Goal: Find specific page/section: Find specific page/section

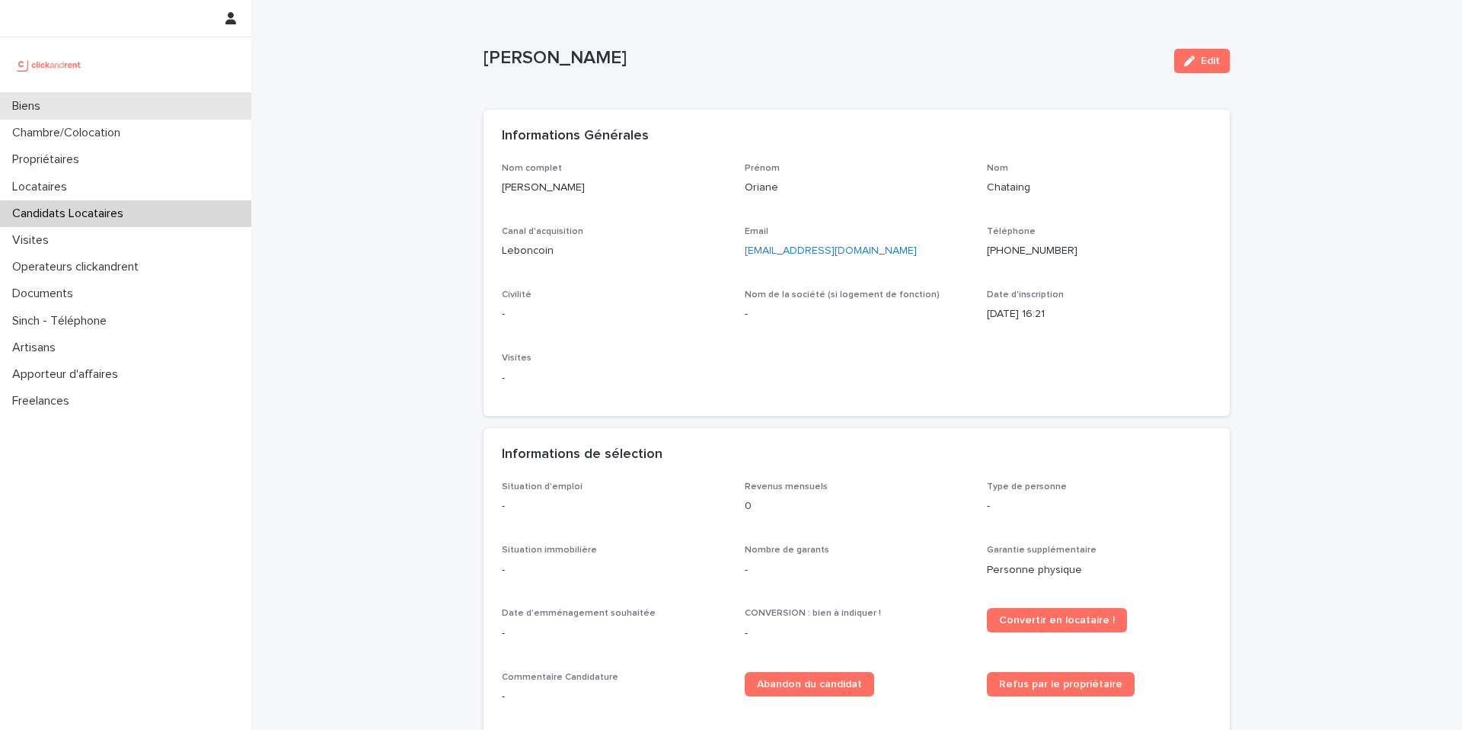
click at [53, 106] on p "Biens" at bounding box center [29, 106] width 46 height 14
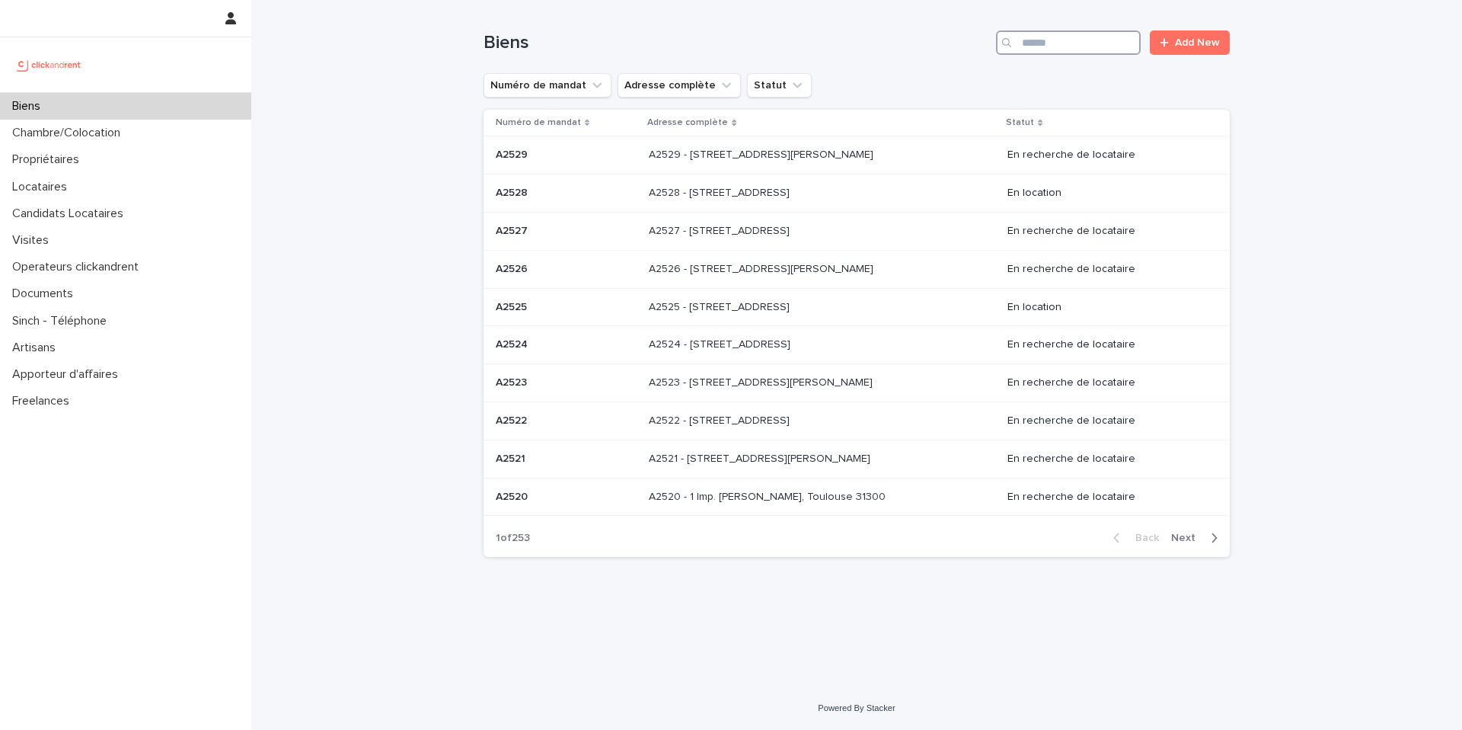
click at [1067, 42] on input "Search" at bounding box center [1068, 42] width 145 height 24
paste input "*****"
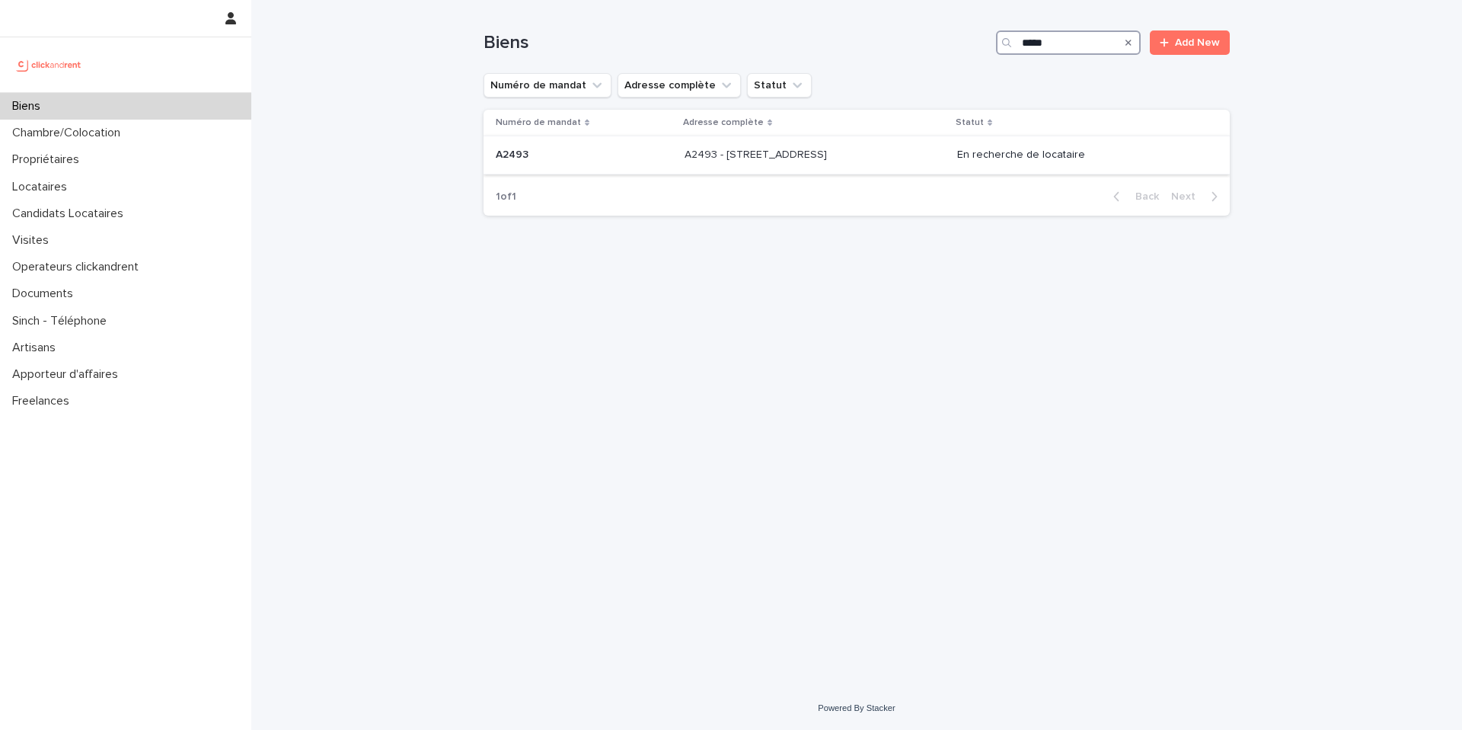
type input "*****"
click at [746, 164] on div "A2493 - 26 rue de Poitou, Paris 75003 A2493 - 26 rue de Poitou, Paris 75003" at bounding box center [815, 154] width 260 height 25
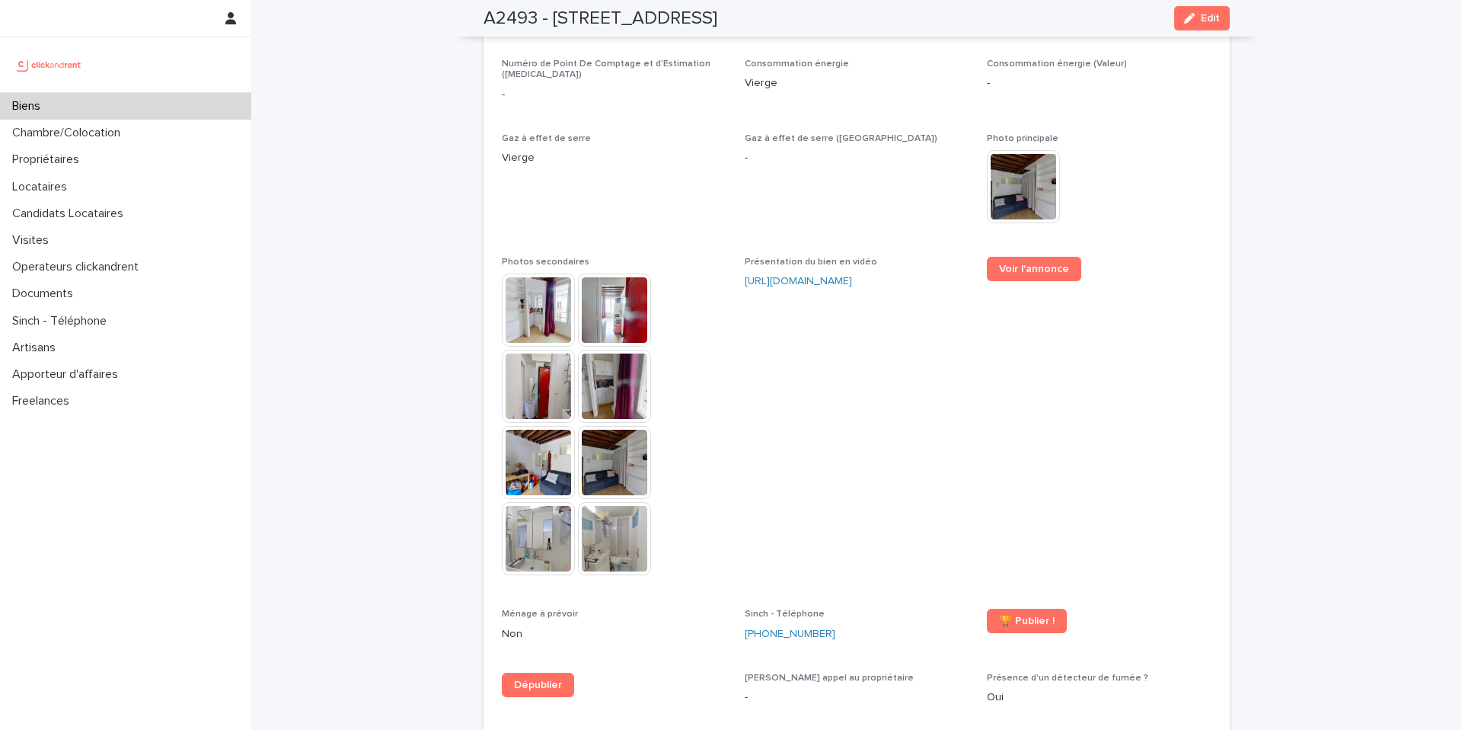
scroll to position [3943, 0]
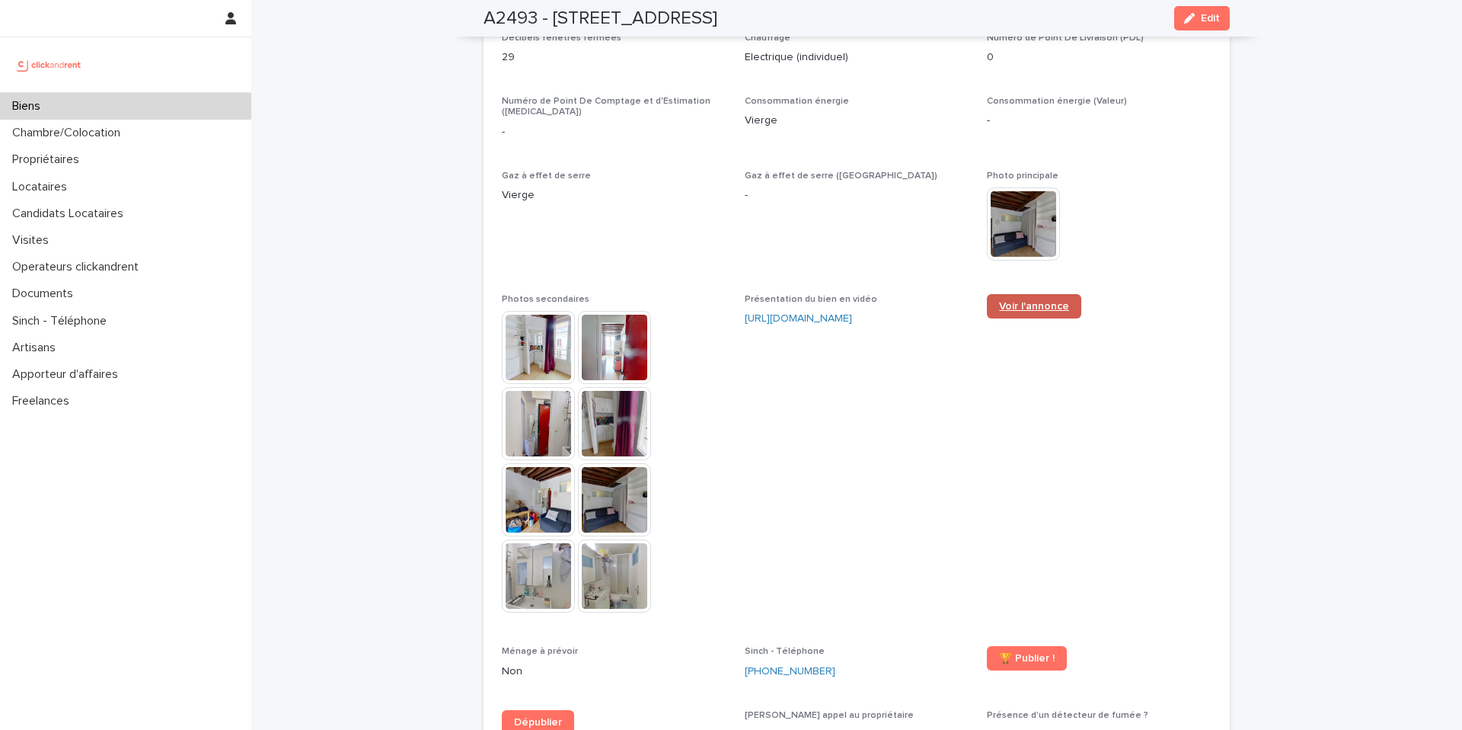
click at [1048, 301] on span "Voir l'annonce" at bounding box center [1034, 306] width 70 height 11
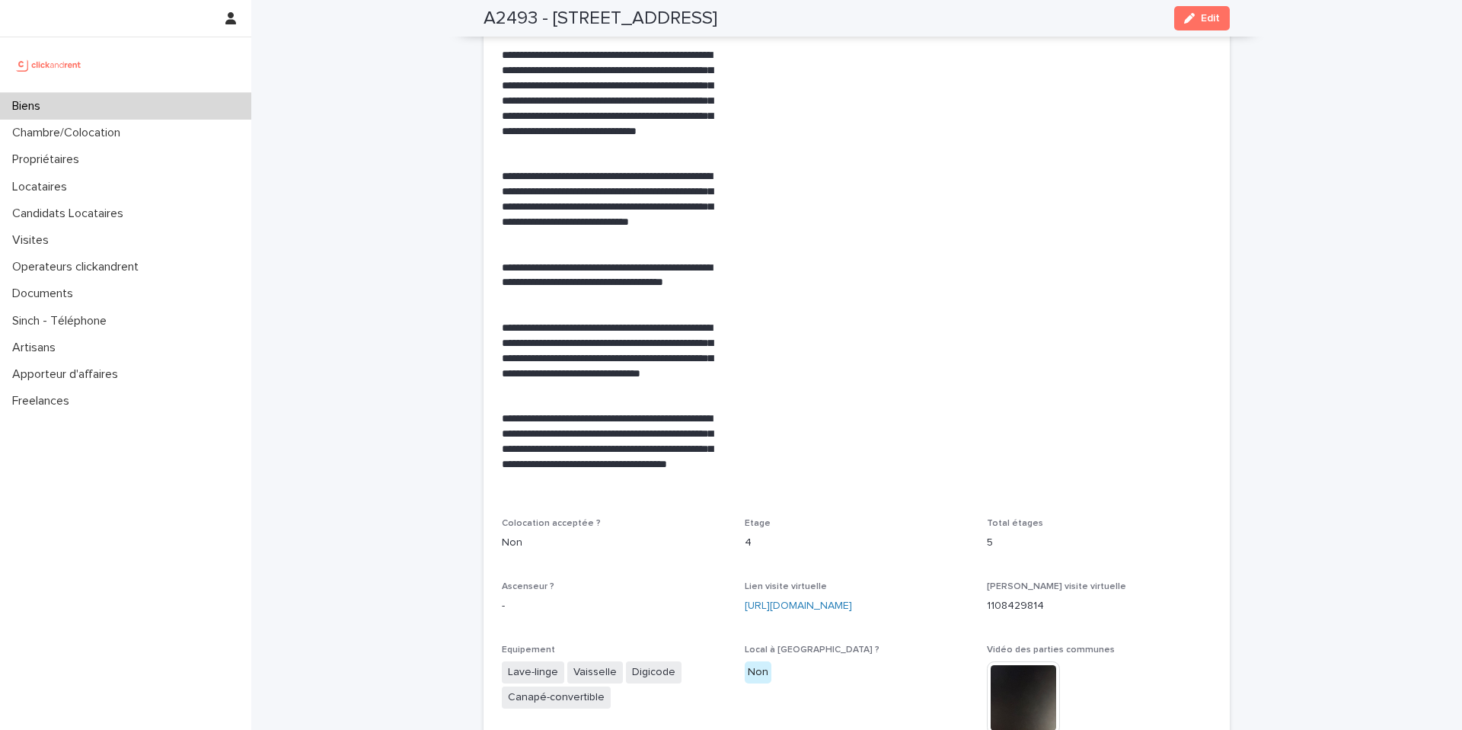
scroll to position [2748, 0]
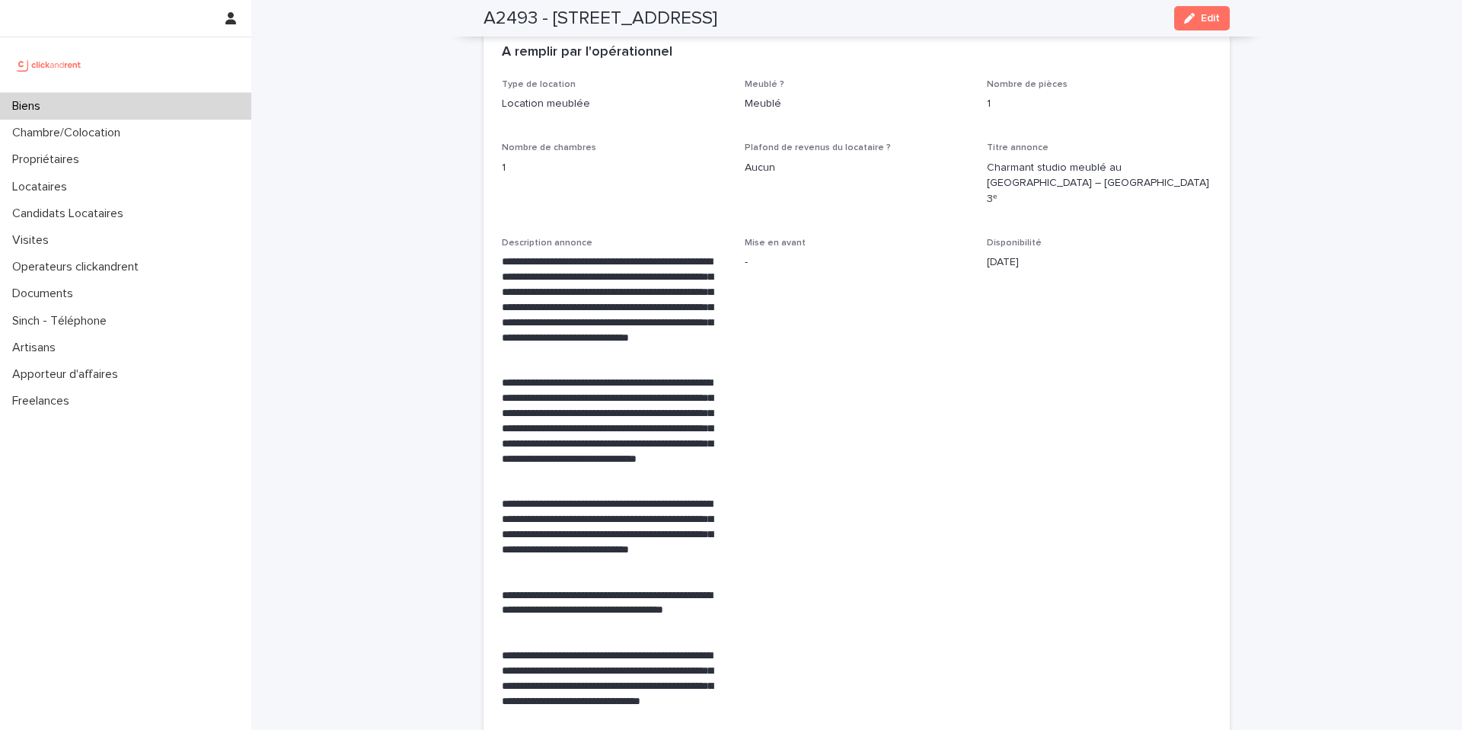
click at [40, 113] on p "Biens" at bounding box center [29, 106] width 46 height 14
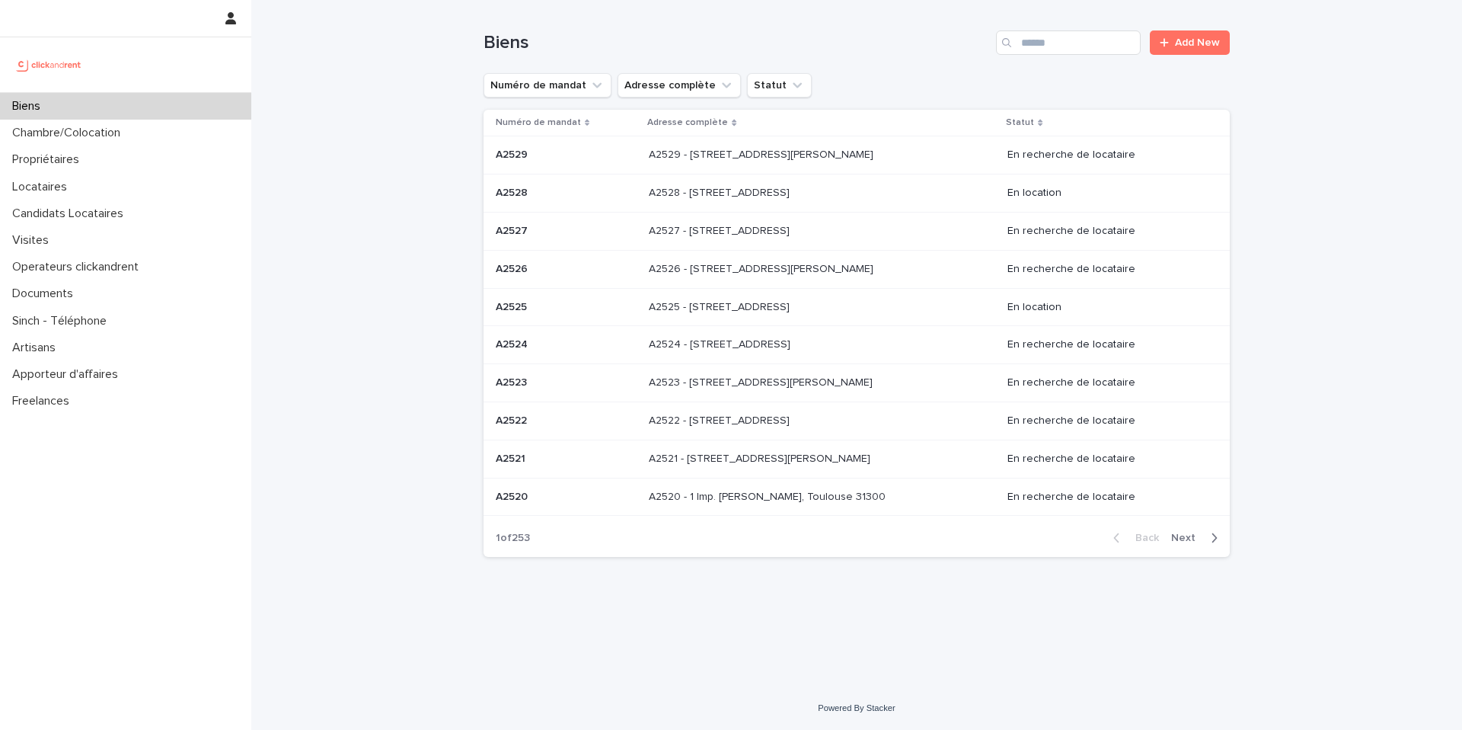
click at [1075, 27] on div "Biens Add New" at bounding box center [857, 36] width 746 height 73
click at [1069, 41] on input "Search" at bounding box center [1068, 42] width 145 height 24
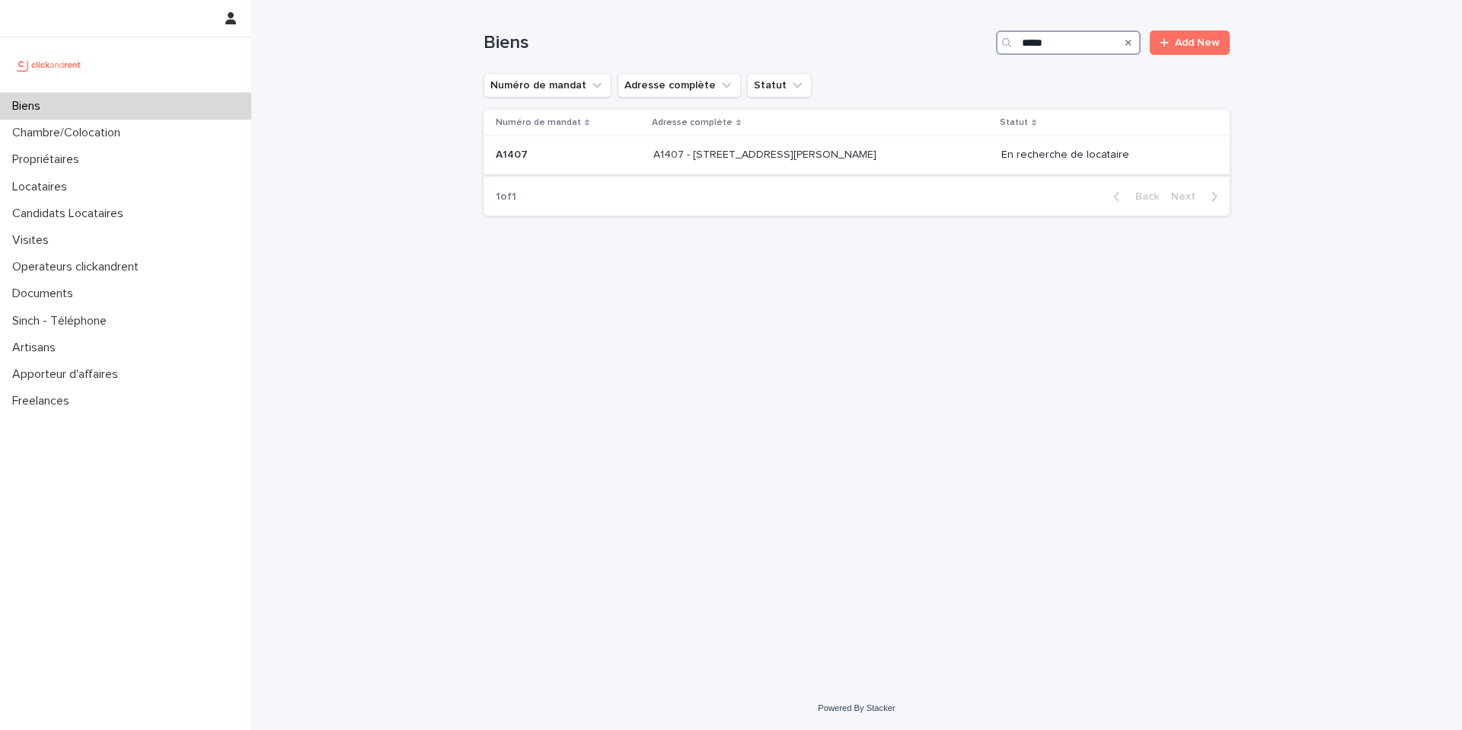
type input "*****"
click at [653, 146] on p "A1407 - 15 Rue du Docteur Fillioux, Villiers-sur-Marne 94350" at bounding box center [766, 153] width 226 height 16
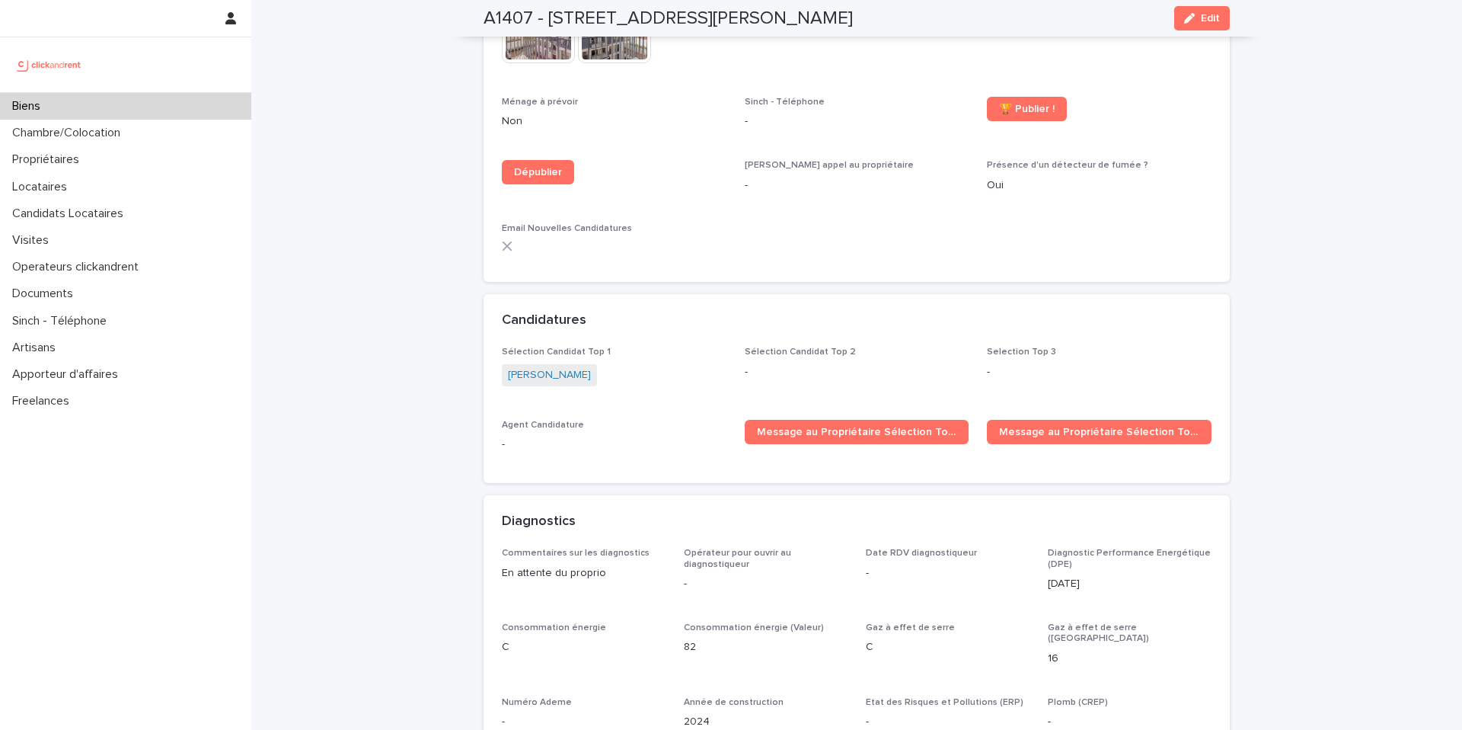
scroll to position [4662, 0]
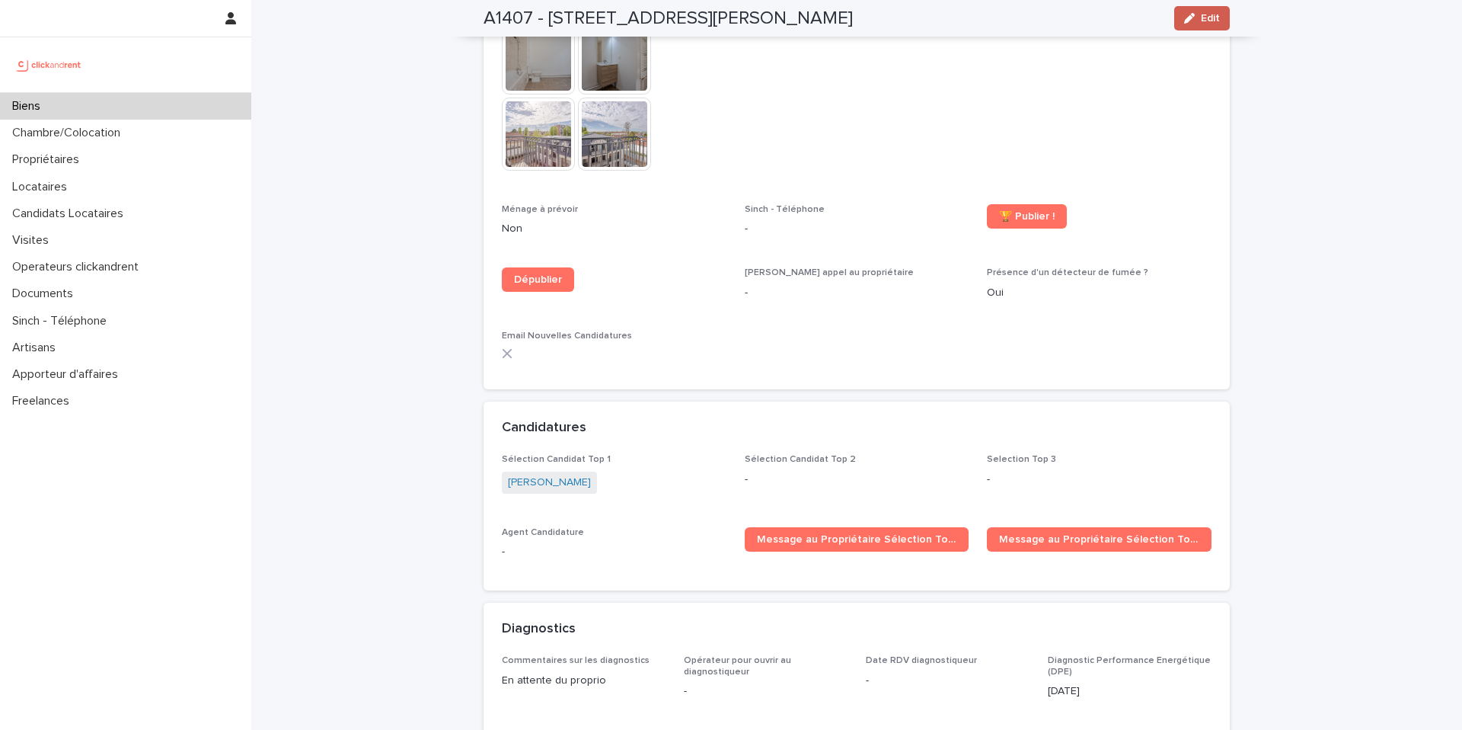
click at [1201, 22] on span "Edit" at bounding box center [1210, 18] width 19 height 11
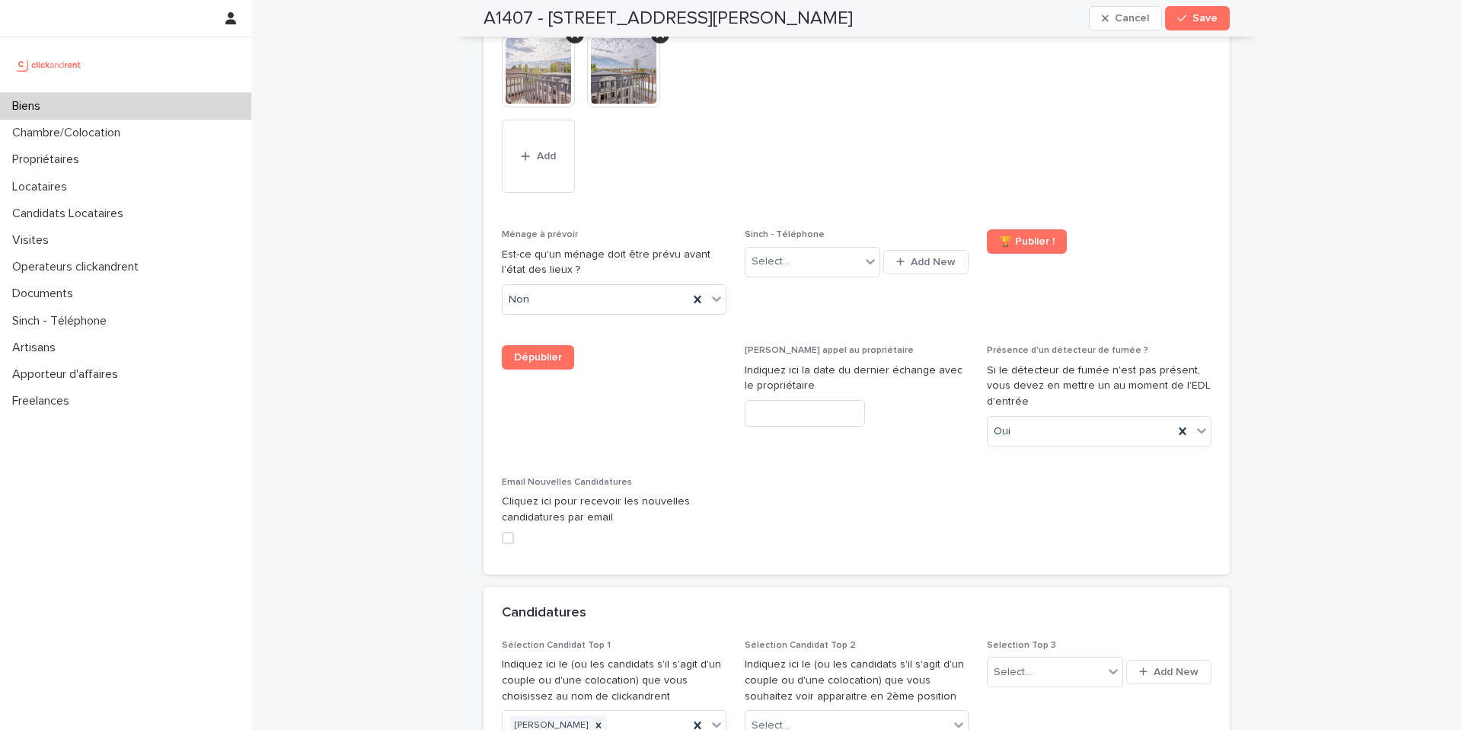
scroll to position [7374, 0]
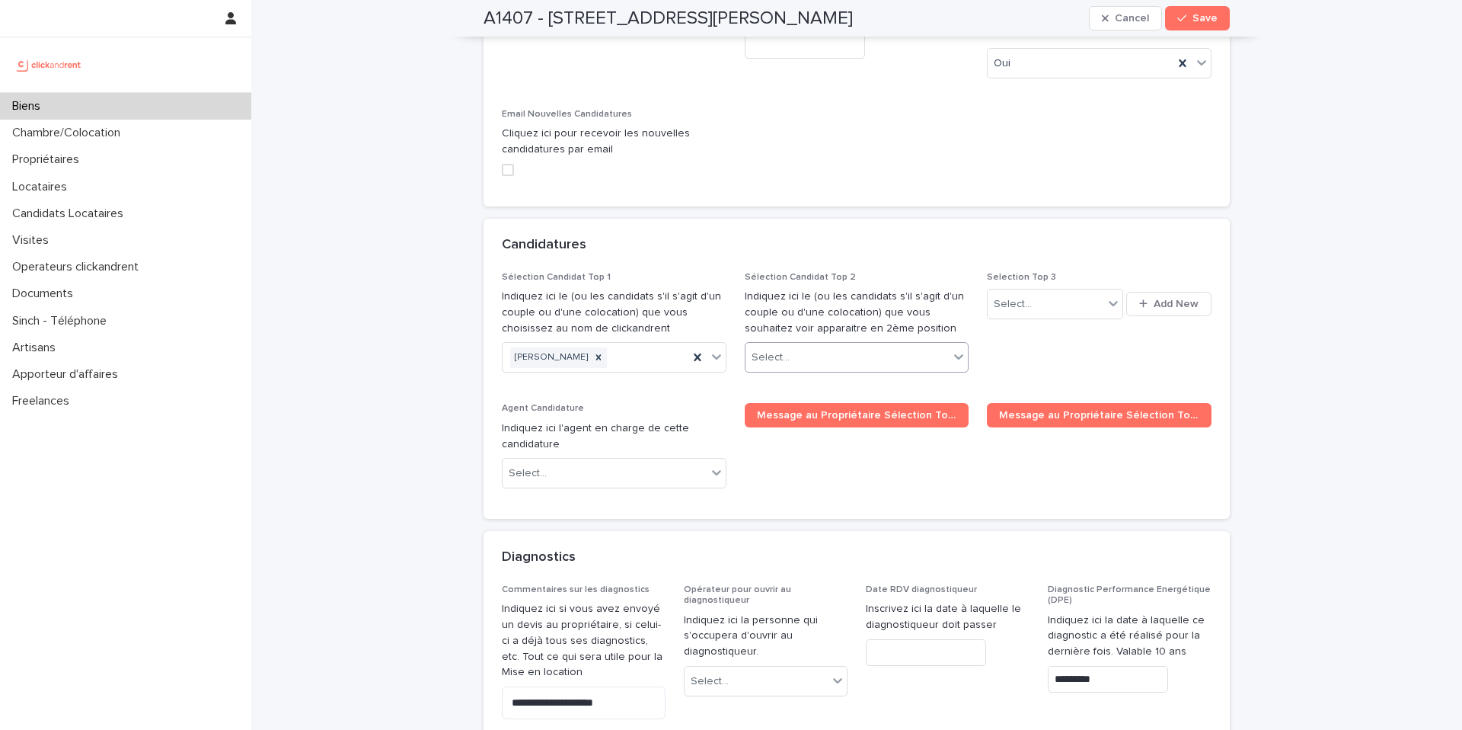
click at [768, 350] on div "Select..." at bounding box center [771, 358] width 38 height 16
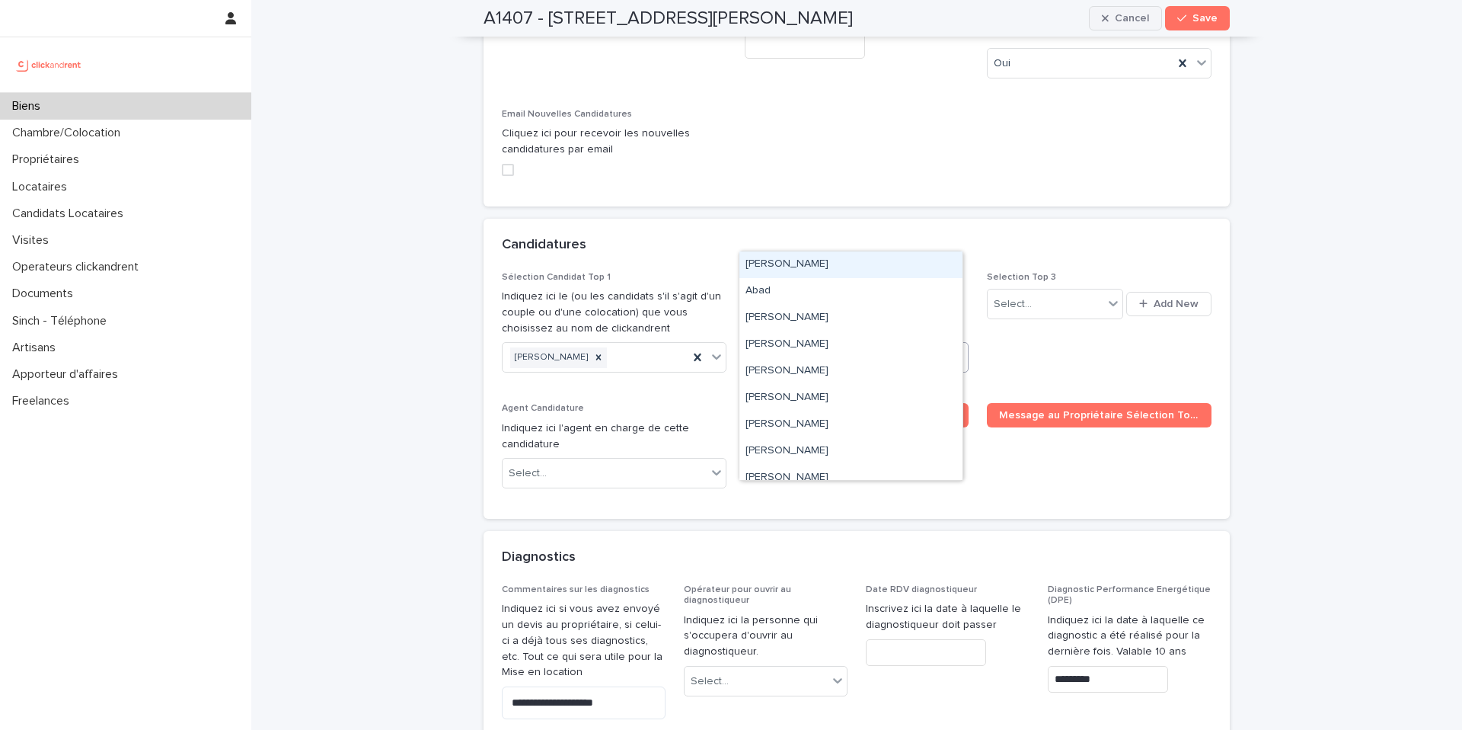
click at [1132, 14] on span "Cancel" at bounding box center [1132, 18] width 34 height 11
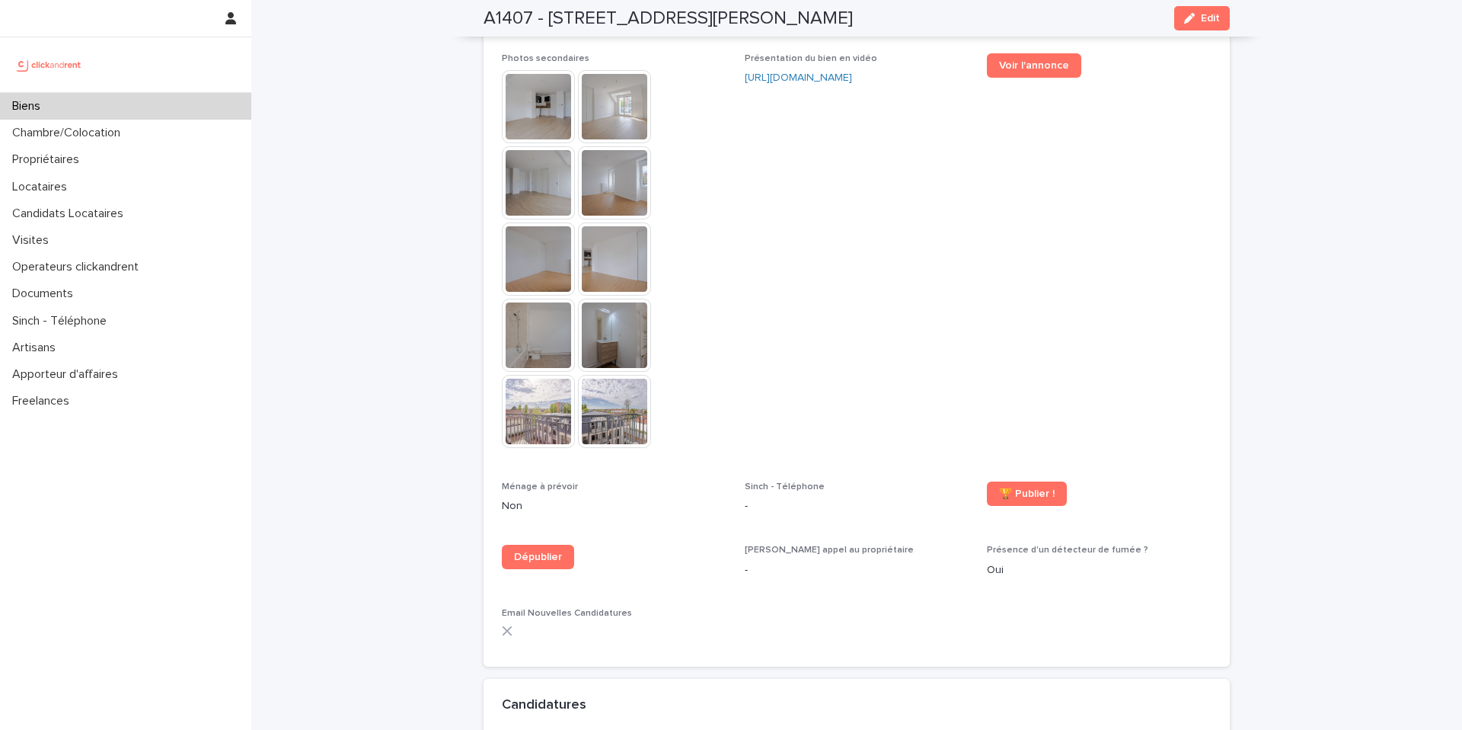
scroll to position [4239, 0]
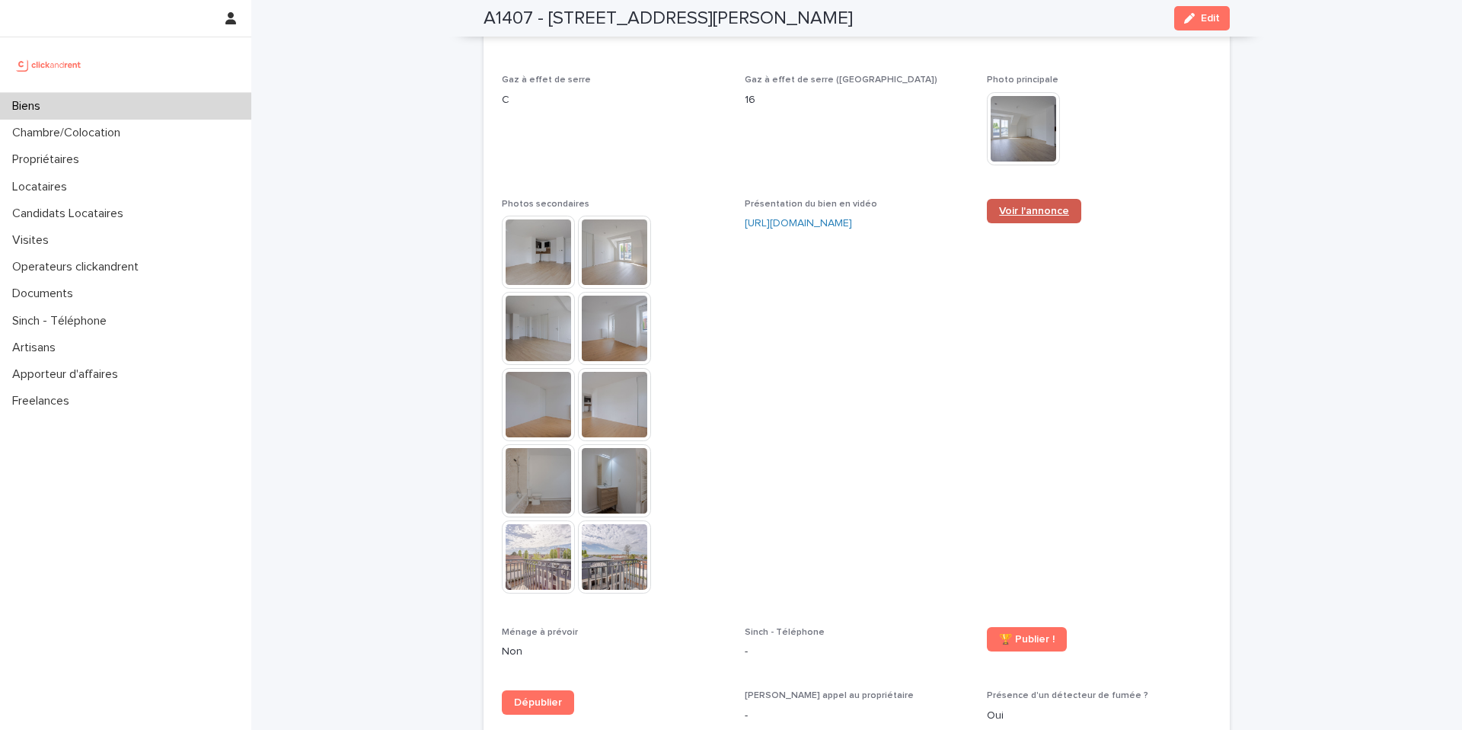
click at [1030, 206] on span "Voir l'annonce" at bounding box center [1034, 211] width 70 height 11
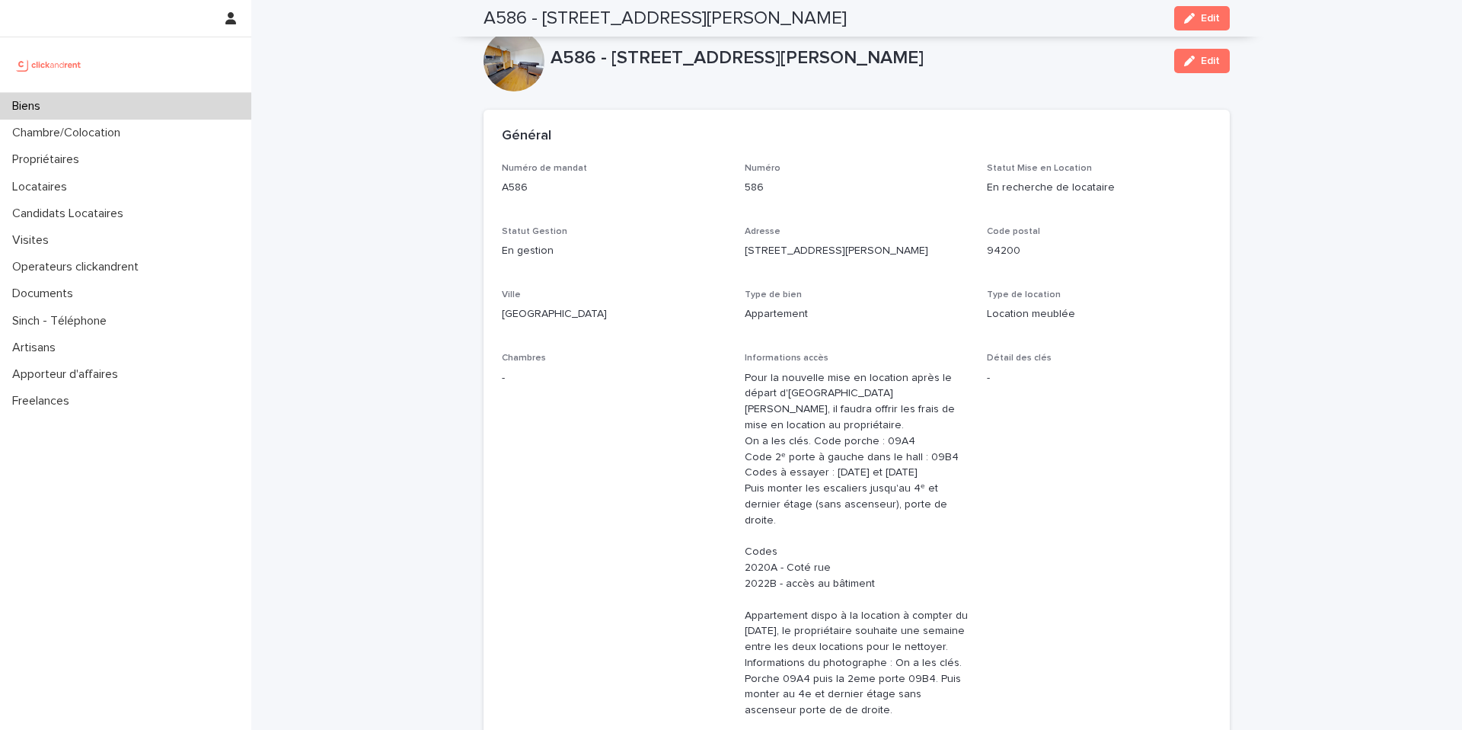
scroll to position [4179, 0]
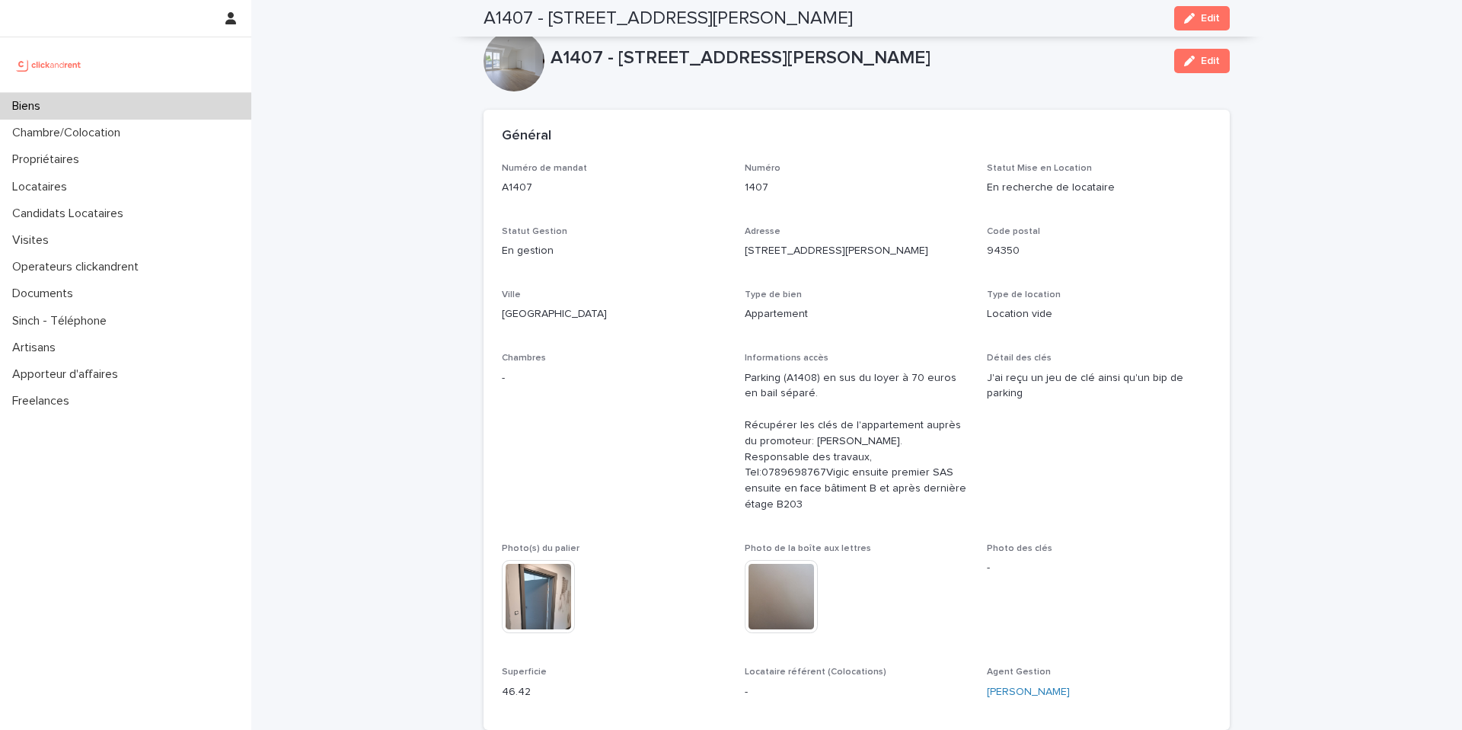
scroll to position [4239, 0]
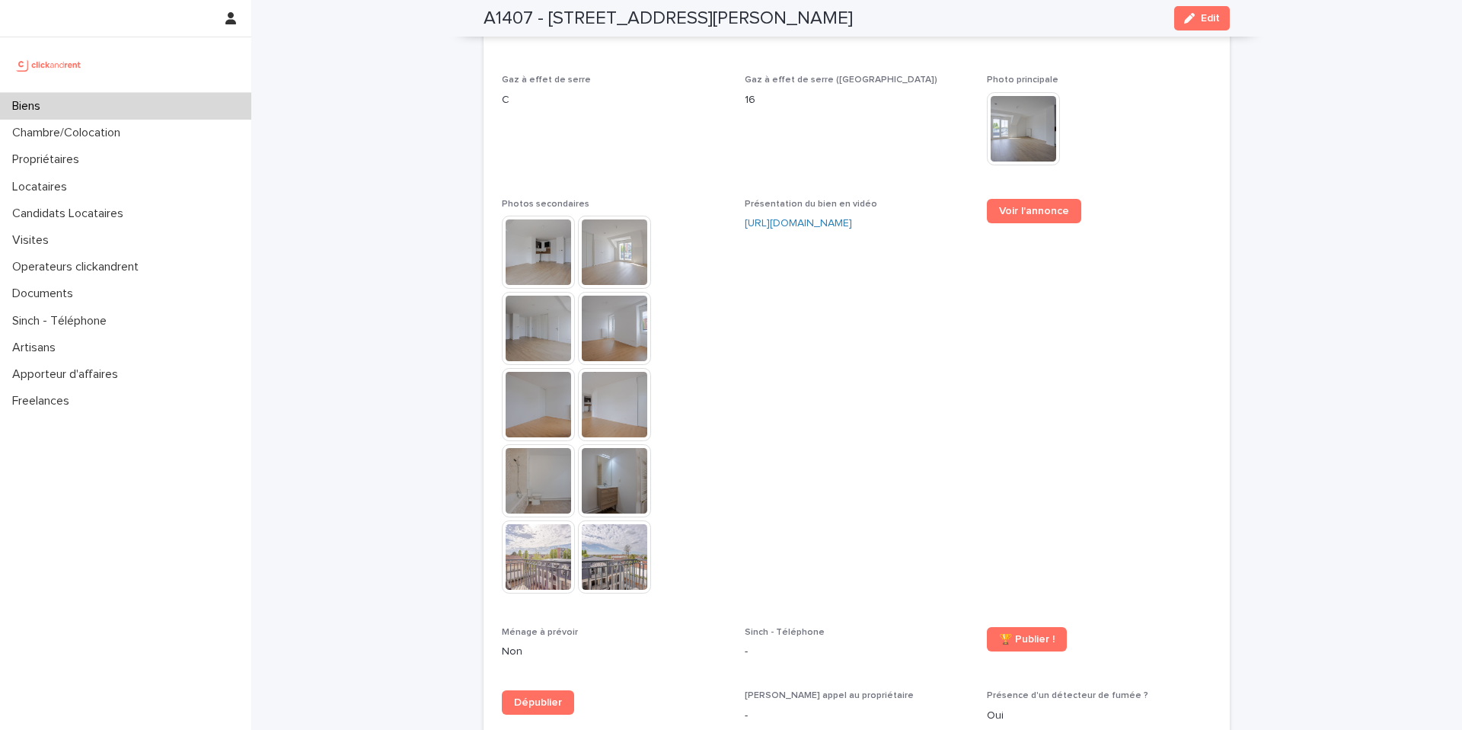
click at [83, 113] on div "Biens" at bounding box center [125, 106] width 251 height 27
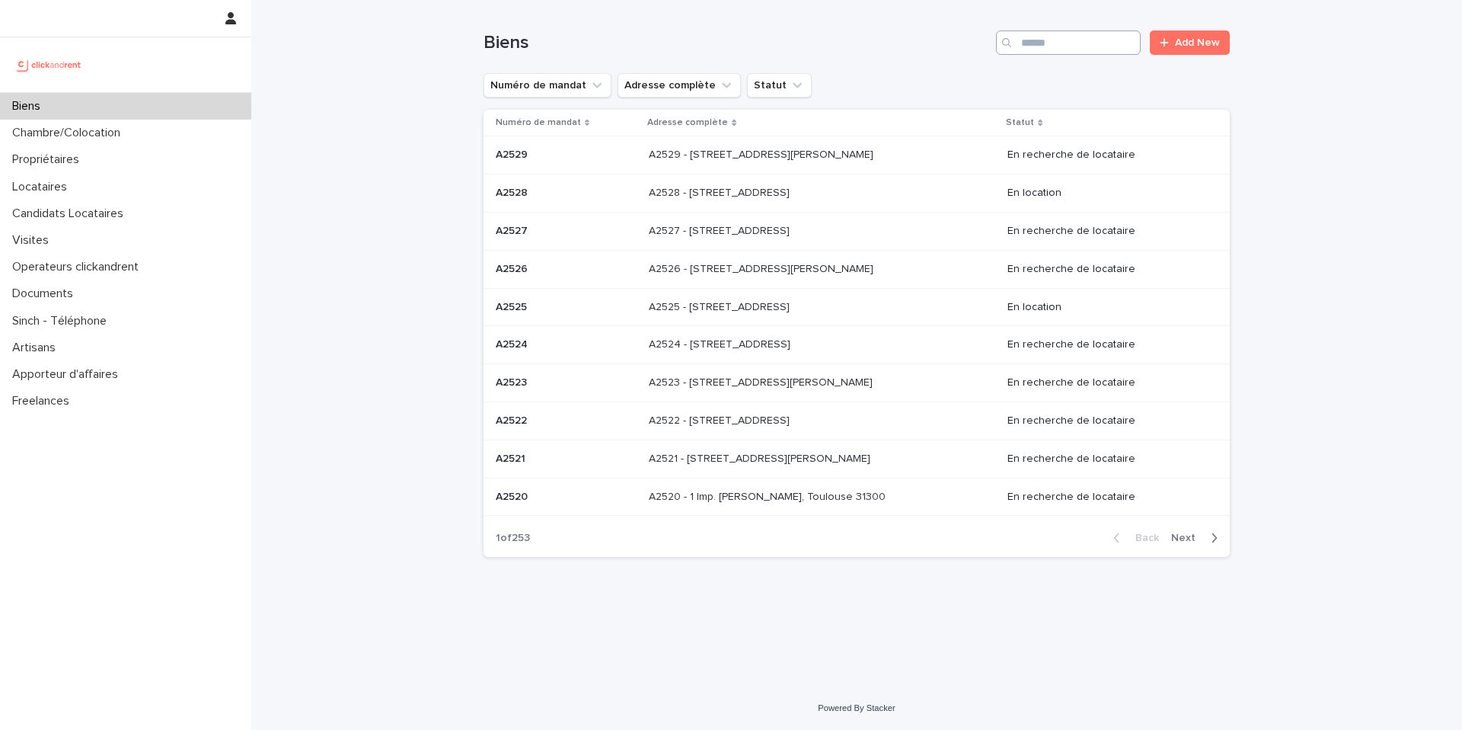
click at [1087, 55] on div "Biens Add New" at bounding box center [857, 36] width 746 height 73
click at [1082, 46] on input "Search" at bounding box center [1068, 42] width 145 height 24
paste input "*****"
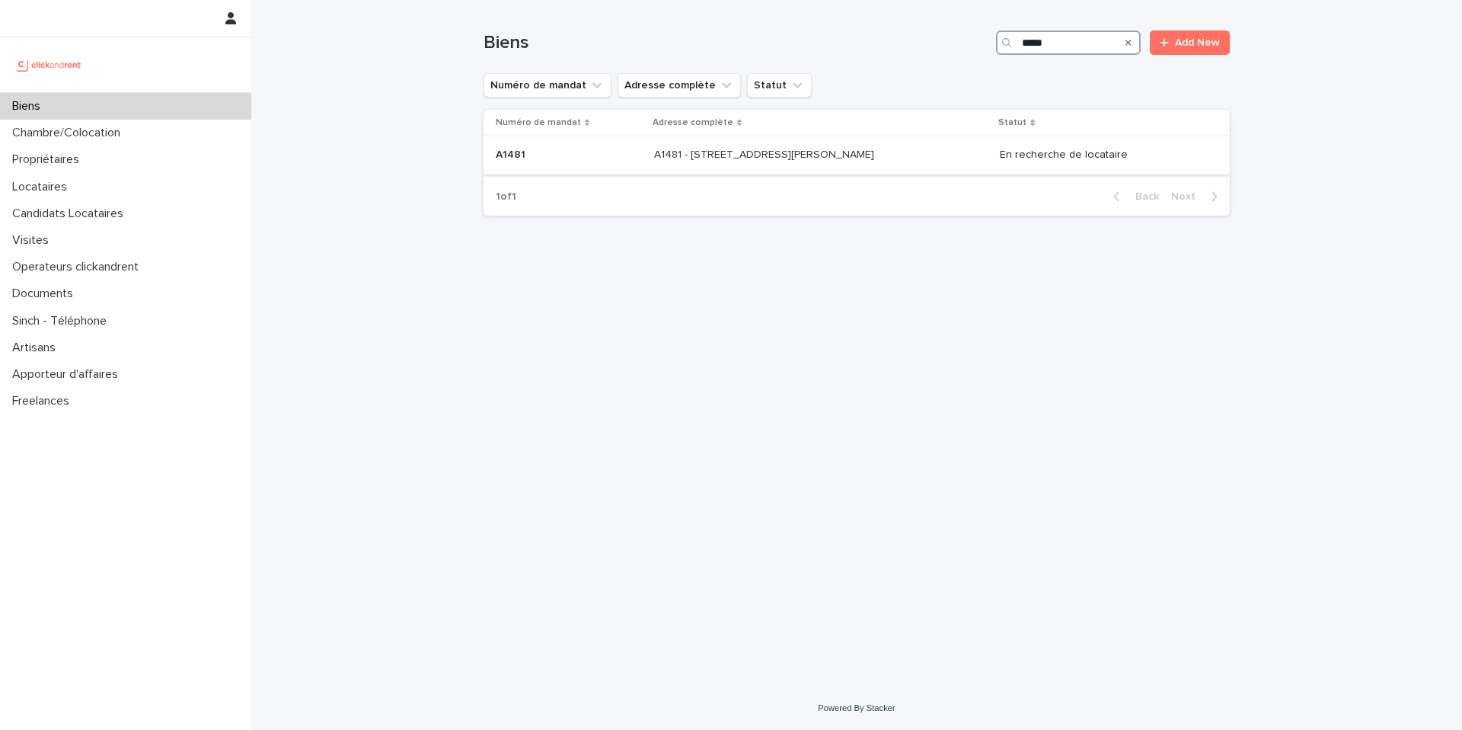
type input "*****"
click at [663, 156] on p "A1481 - 5 allée Anatoli Vaisser, Asnières-sur-Seine 92600" at bounding box center [765, 153] width 223 height 16
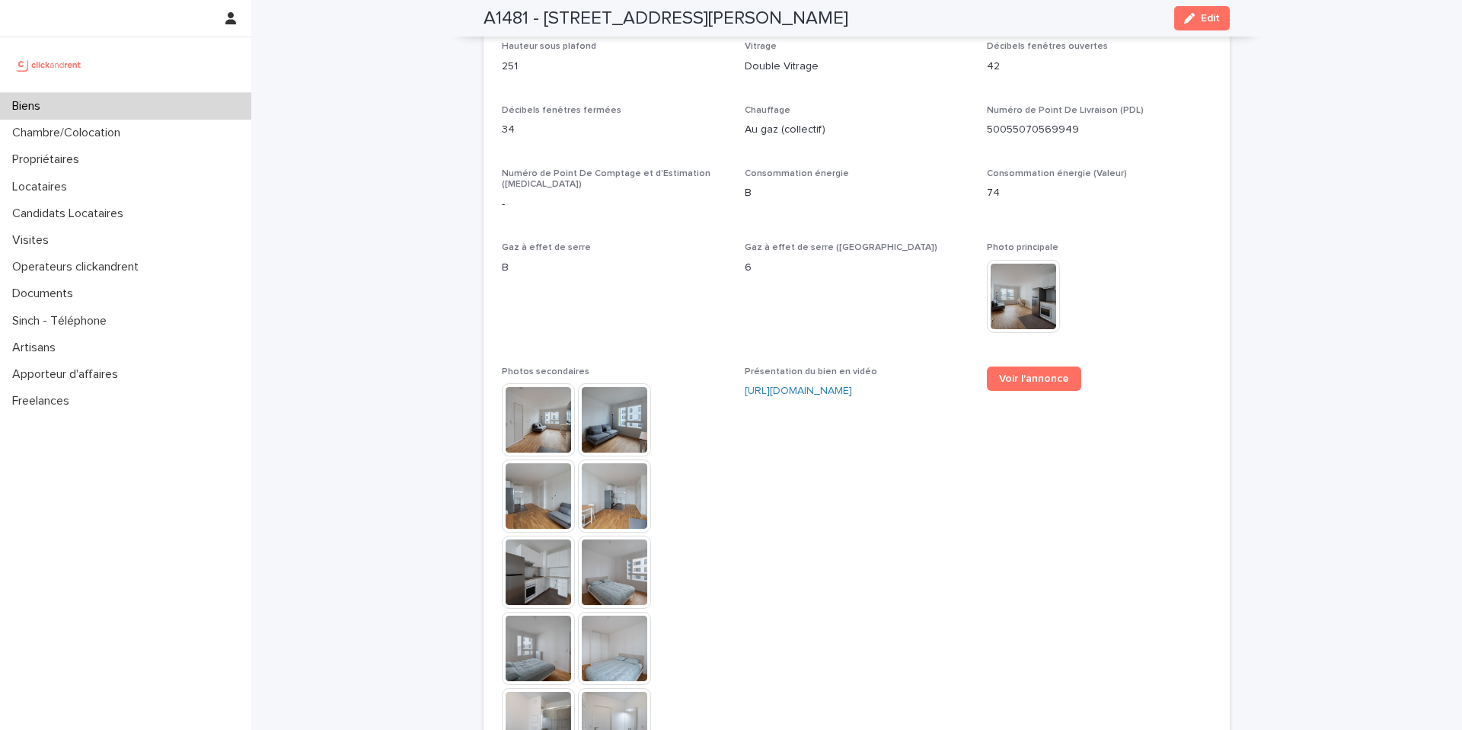
scroll to position [3997, 0]
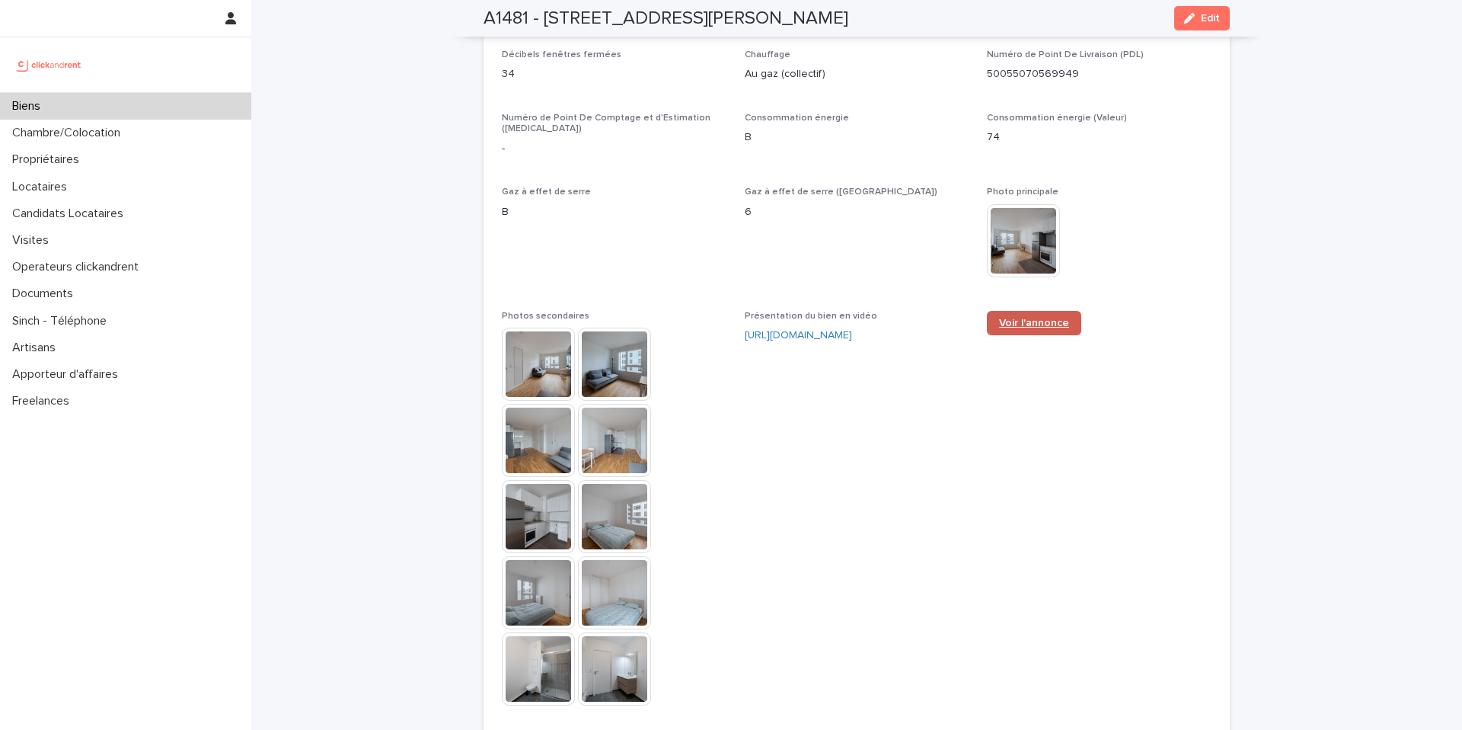
click at [1026, 318] on span "Voir l'annonce" at bounding box center [1034, 323] width 70 height 11
